Goal: Information Seeking & Learning: Learn about a topic

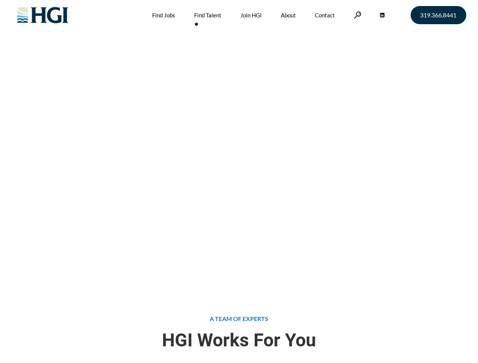
click at [239, 182] on div "Attract the Right Talent Home » Find Talent" at bounding box center [239, 145] width 478 height 291
click at [356, 15] on link at bounding box center [358, 14] width 8 height 7
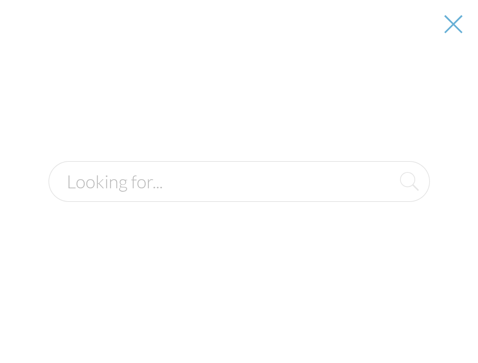
click at [239, 182] on div "Attract the Right Talent Home » Find Talent" at bounding box center [239, 145] width 478 height 291
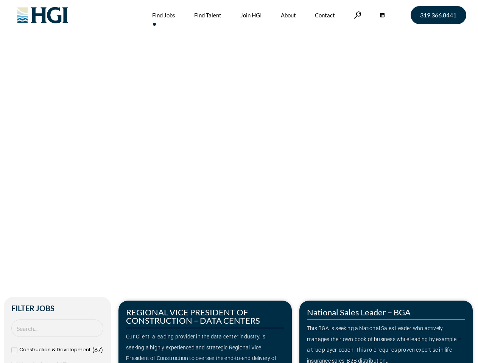
click at [239, 182] on div "Make Your Next Move Home » Jobs" at bounding box center [238, 160] width 431 height 320
click at [356, 15] on link at bounding box center [358, 14] width 8 height 7
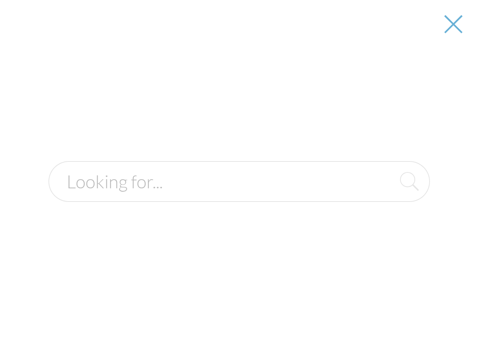
click at [205, 332] on div "Our Client, a leading provider in the data center industry, is seeking a highly…" at bounding box center [205, 353] width 158 height 44
click at [386, 202] on form at bounding box center [238, 181] width 381 height 41
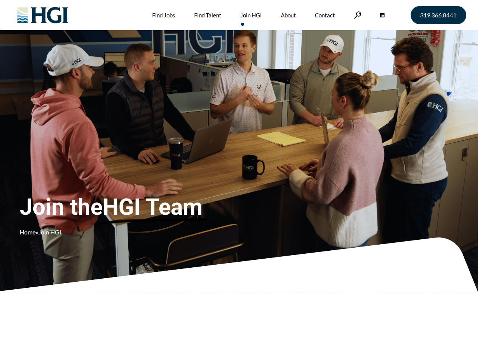
click at [239, 182] on div "Join the HGI Team Home » Join HGI" at bounding box center [141, 170] width 243 height 147
click at [356, 15] on link at bounding box center [358, 14] width 8 height 7
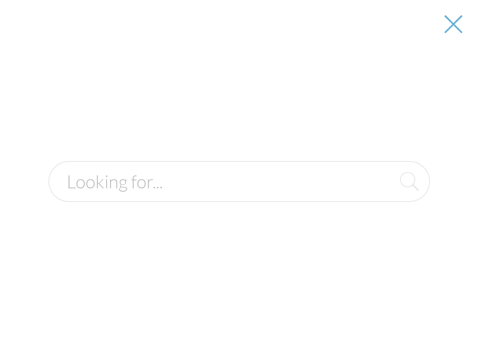
click at [239, 182] on div "Join the HGI Team Home » Join HGI" at bounding box center [141, 170] width 243 height 147
